Goal: Check status: Check status

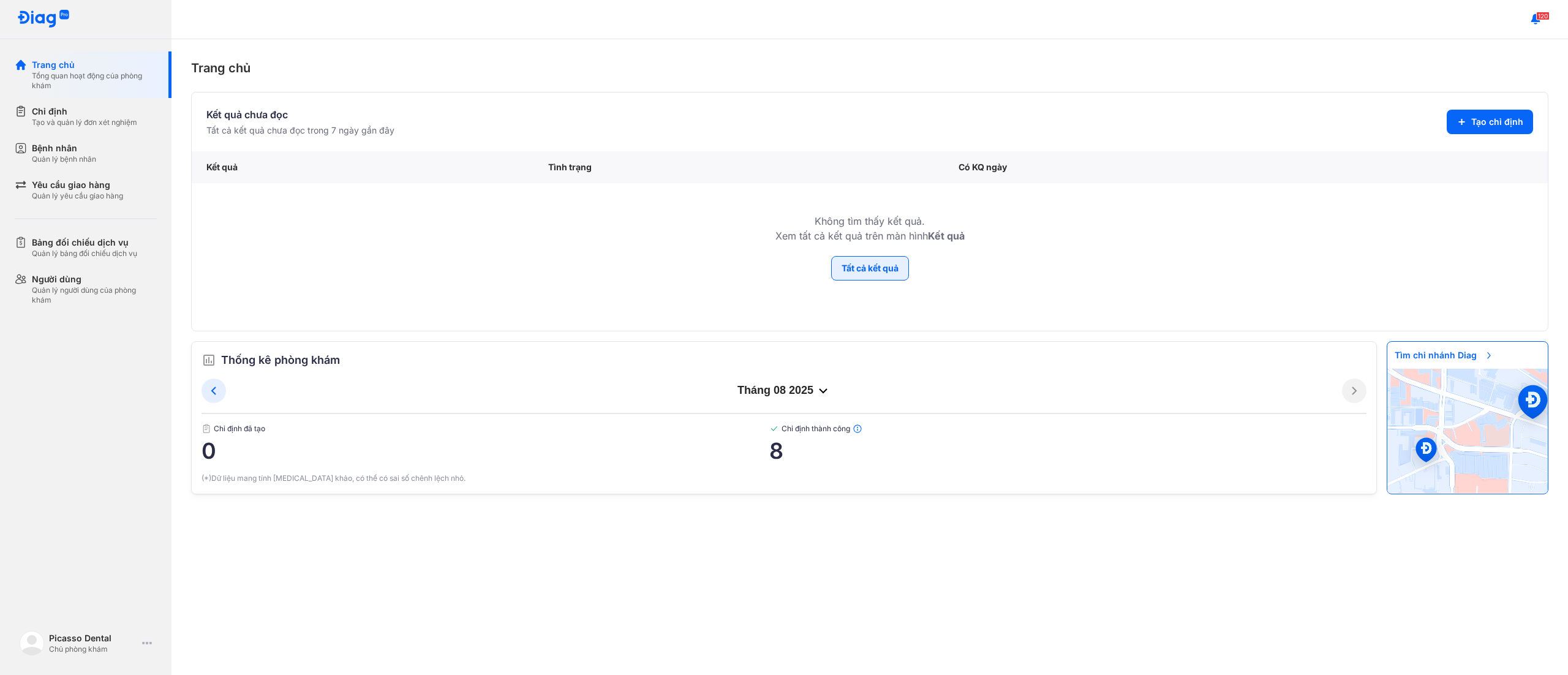
click at [839, 271] on button "Tất cả kết quả" at bounding box center [870, 268] width 78 height 25
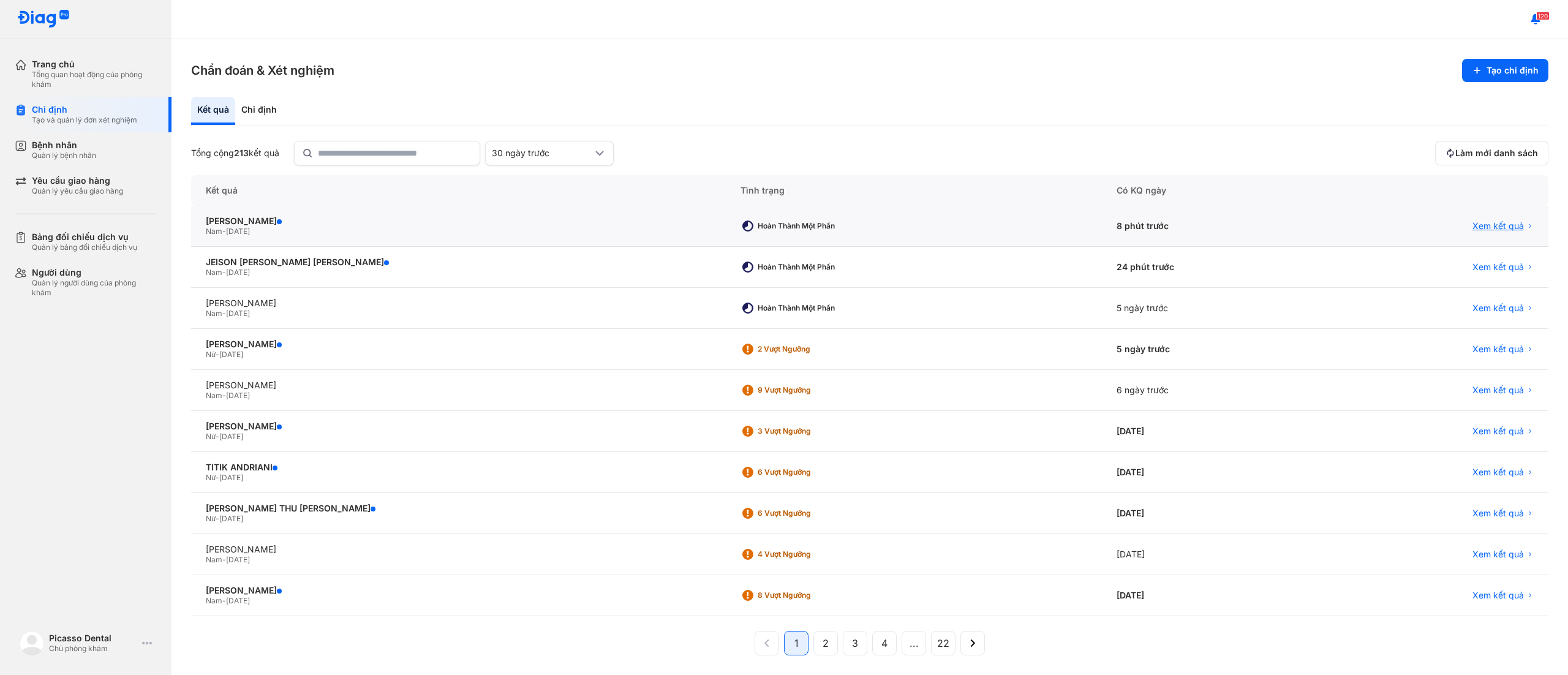
click at [1472, 230] on span "Xem kết quả" at bounding box center [1498, 226] width 52 height 11
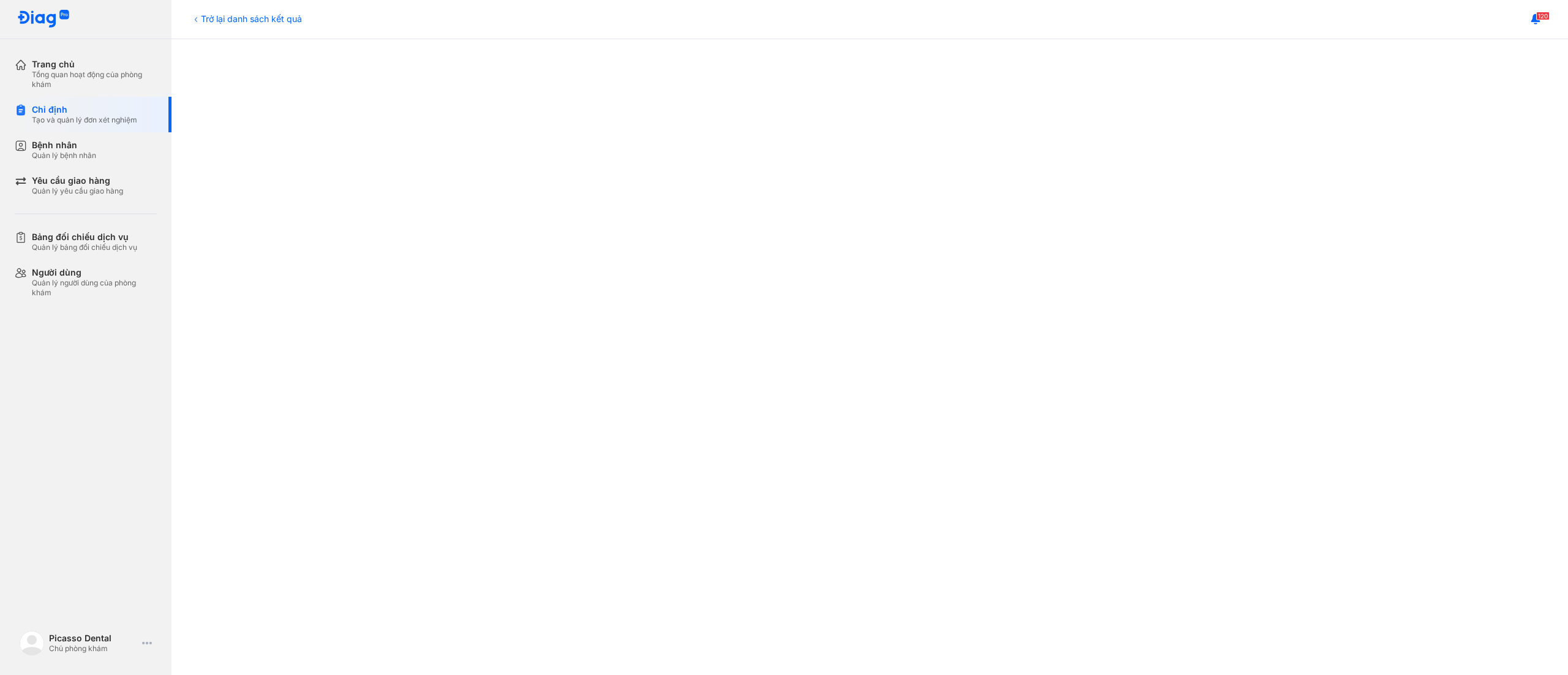
scroll to position [367, 0]
